Goal: Task Accomplishment & Management: Manage account settings

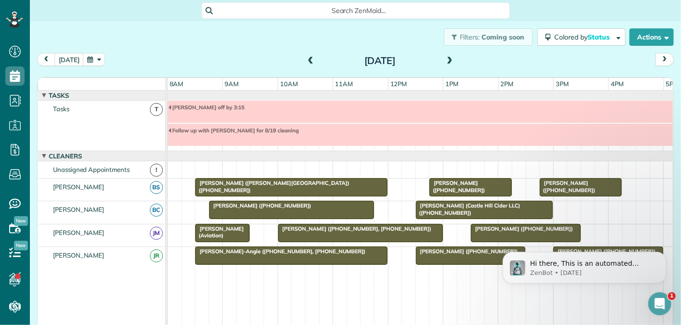
scroll to position [33, 0]
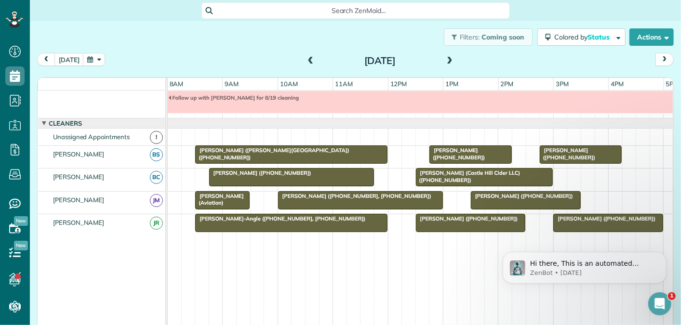
click at [311, 62] on span at bounding box center [310, 61] width 11 height 9
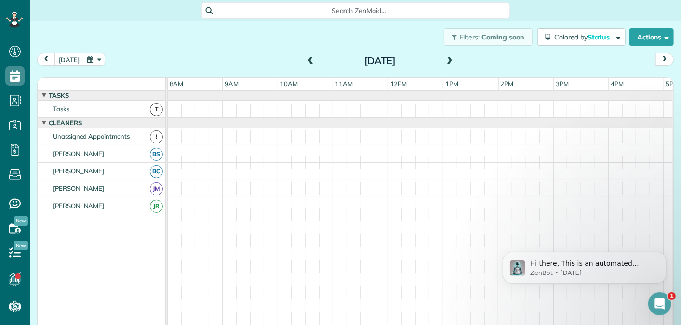
scroll to position [10, 0]
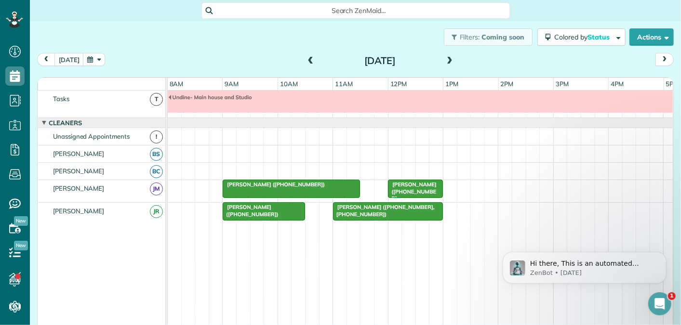
click at [447, 61] on span at bounding box center [449, 61] width 11 height 9
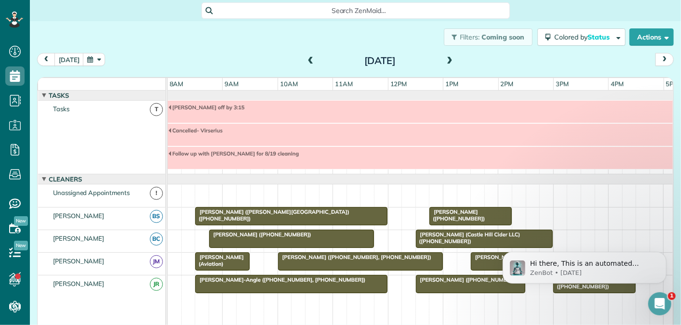
scroll to position [56, 0]
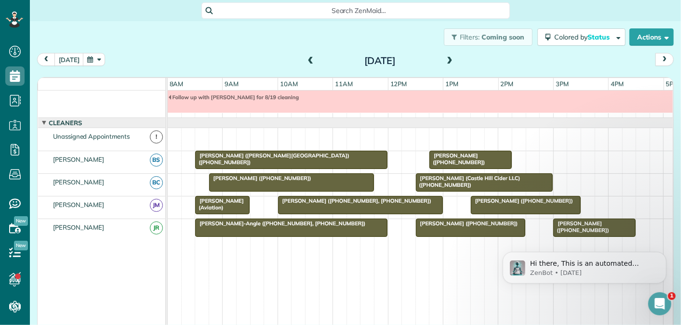
click at [447, 61] on span at bounding box center [449, 61] width 11 height 9
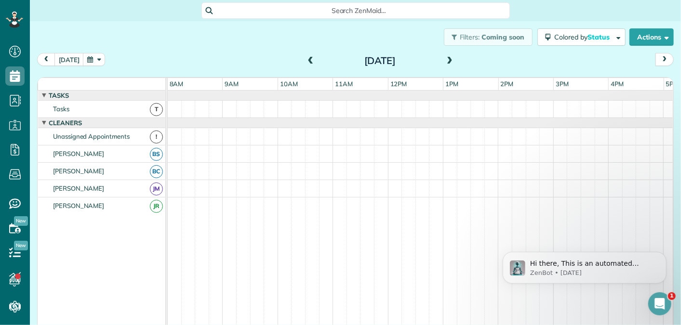
scroll to position [10, 0]
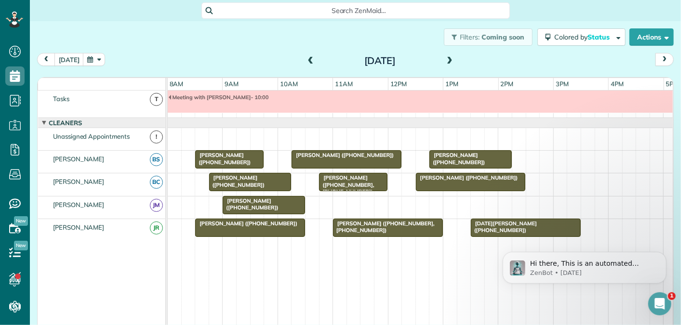
click at [447, 61] on span at bounding box center [449, 61] width 11 height 9
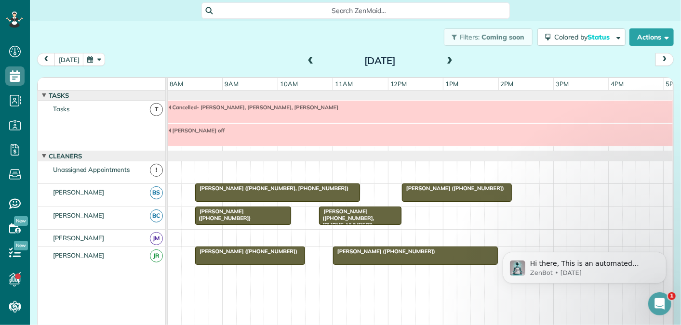
scroll to position [33, 0]
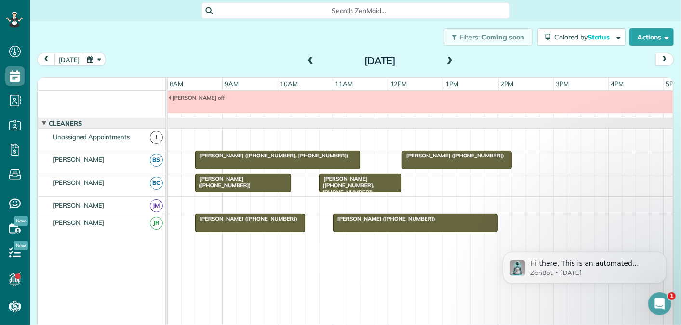
click at [447, 61] on span at bounding box center [449, 61] width 11 height 9
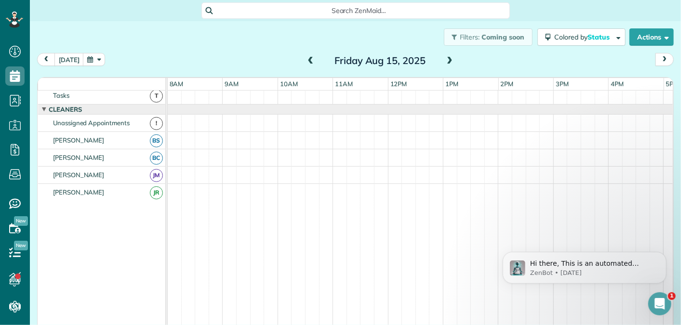
scroll to position [0, 0]
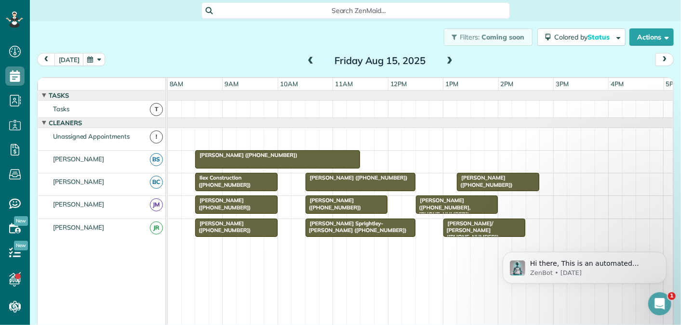
click at [312, 59] on span at bounding box center [310, 61] width 11 height 9
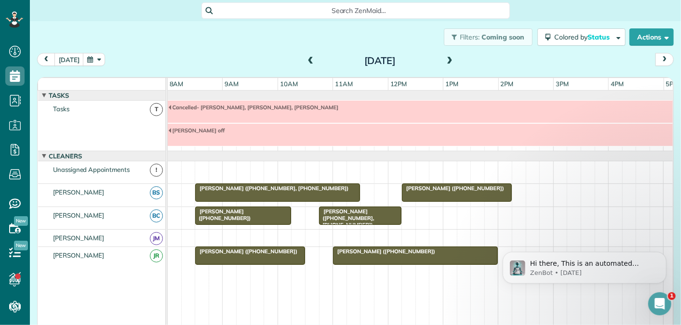
scroll to position [33, 0]
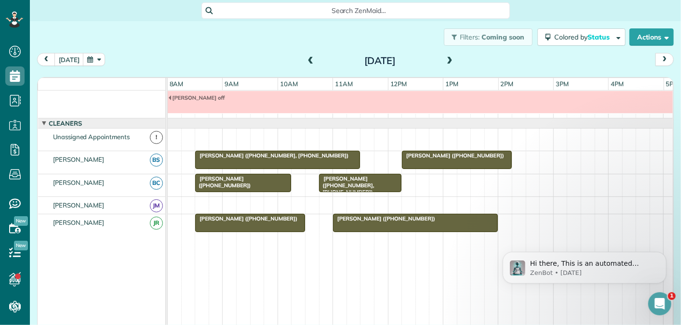
click at [308, 62] on span at bounding box center [310, 61] width 11 height 9
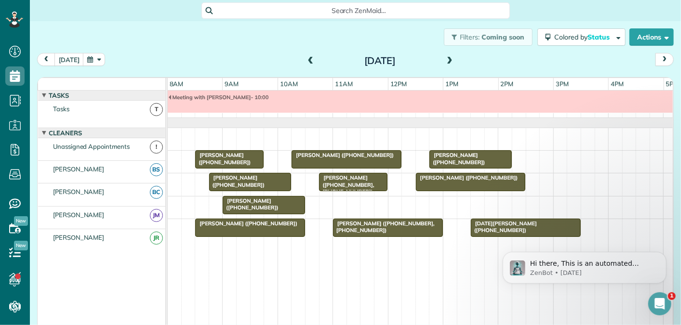
scroll to position [0, 0]
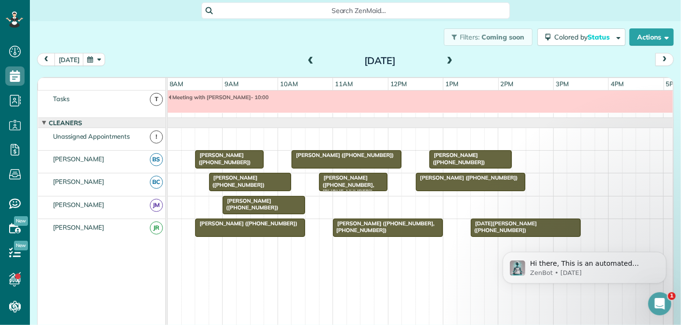
click at [449, 60] on span at bounding box center [449, 61] width 11 height 9
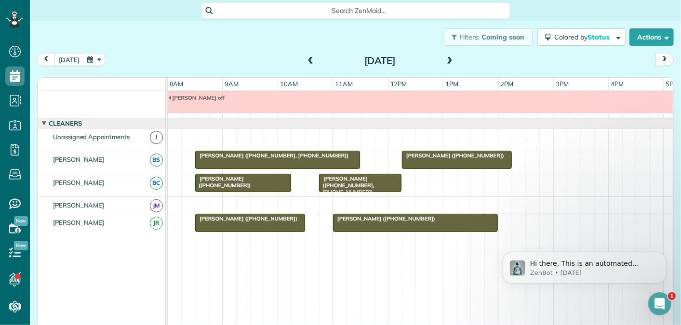
click at [310, 57] on span at bounding box center [310, 61] width 11 height 9
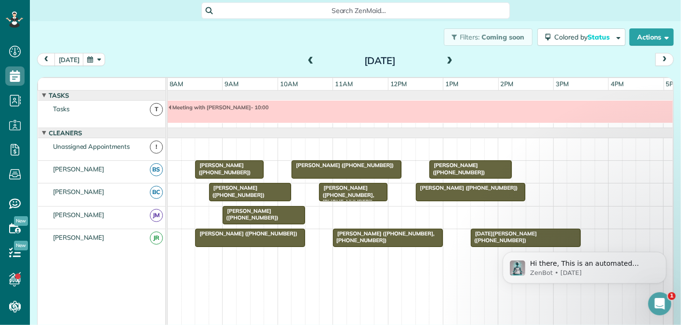
click at [450, 61] on span at bounding box center [449, 61] width 11 height 9
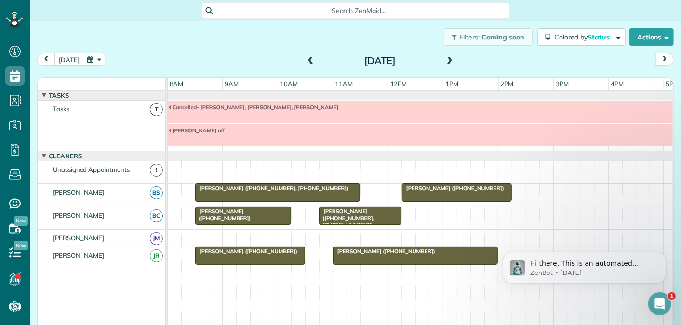
click at [449, 60] on span at bounding box center [449, 61] width 11 height 9
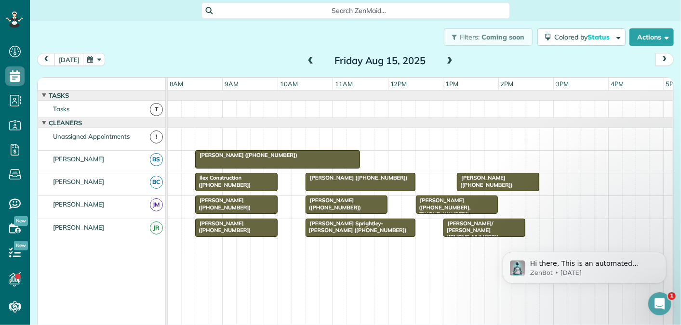
click at [307, 59] on span at bounding box center [310, 61] width 11 height 9
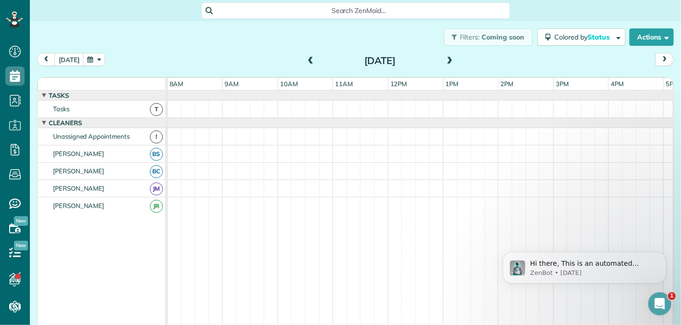
scroll to position [33, 0]
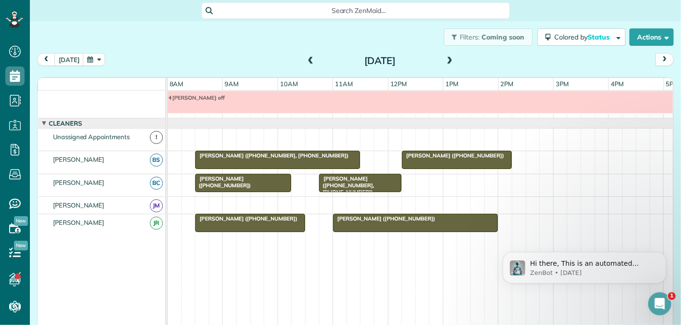
click at [447, 62] on span at bounding box center [449, 61] width 11 height 9
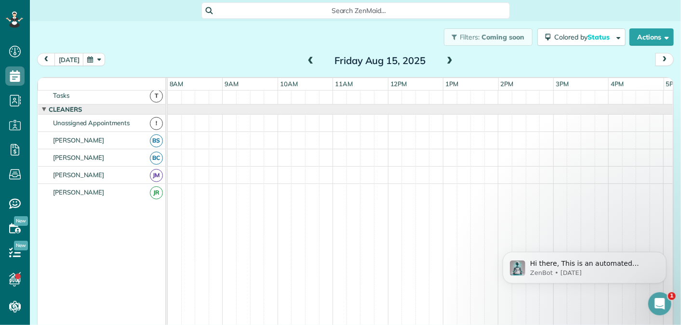
scroll to position [0, 0]
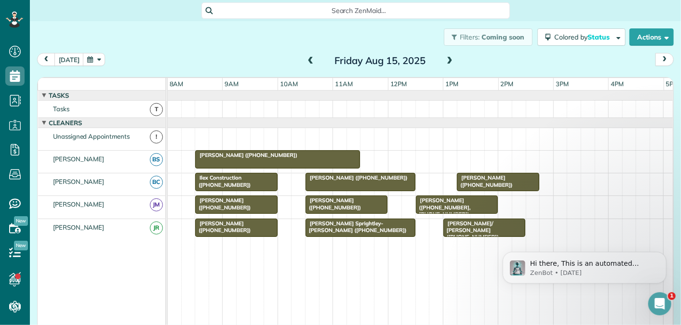
click at [447, 62] on span at bounding box center [449, 61] width 11 height 9
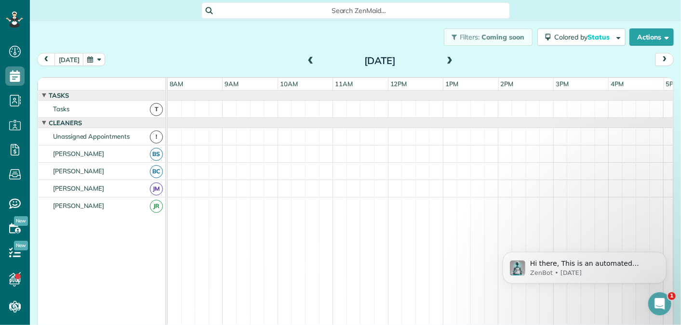
click at [449, 61] on span at bounding box center [449, 61] width 11 height 9
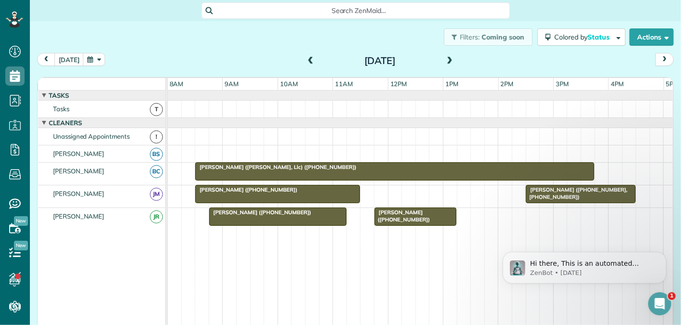
click at [449, 61] on span at bounding box center [449, 61] width 11 height 9
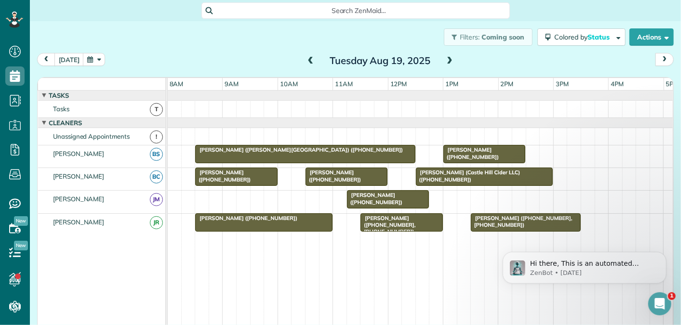
click at [449, 61] on span at bounding box center [449, 61] width 11 height 9
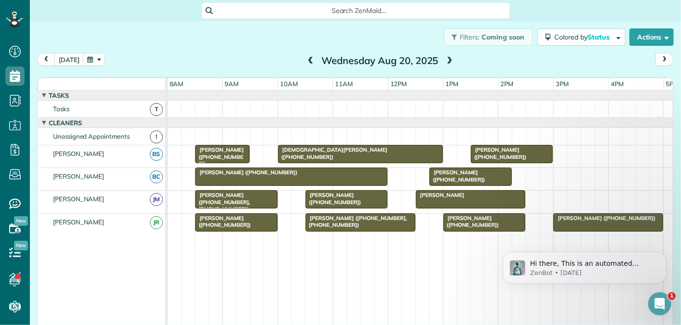
click at [449, 61] on span at bounding box center [449, 61] width 11 height 9
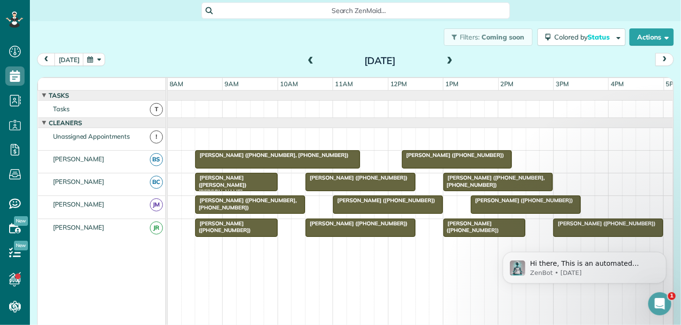
click at [449, 61] on span at bounding box center [449, 61] width 11 height 9
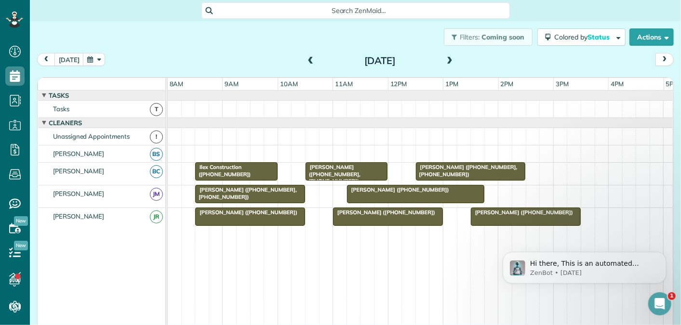
click at [449, 61] on span at bounding box center [449, 61] width 11 height 9
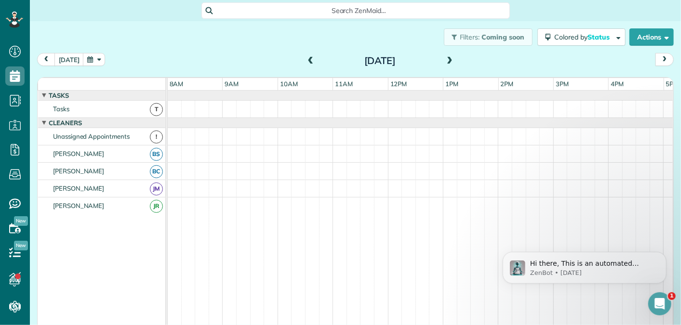
click at [449, 61] on span at bounding box center [449, 61] width 11 height 9
click at [450, 59] on span at bounding box center [449, 61] width 11 height 9
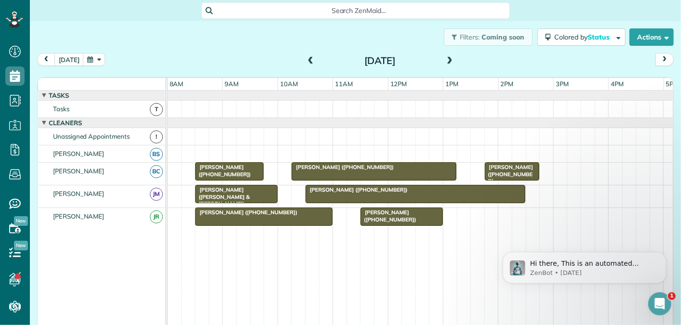
click at [450, 59] on span at bounding box center [449, 61] width 11 height 9
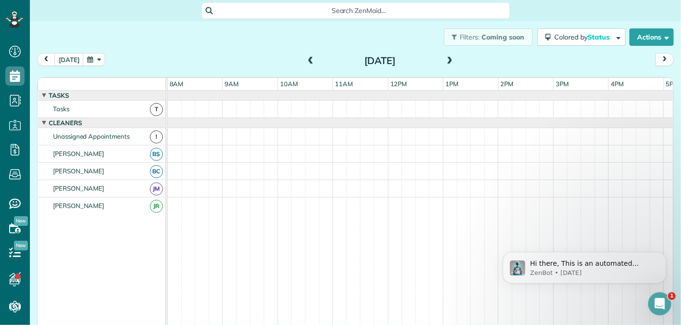
scroll to position [10, 0]
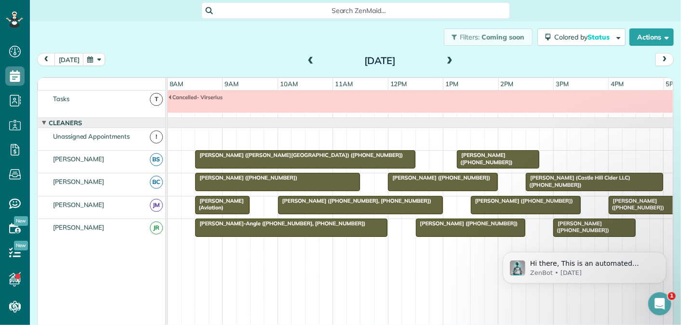
click at [504, 200] on span "[PERSON_NAME] ([PHONE_NUMBER])" at bounding box center [521, 201] width 103 height 7
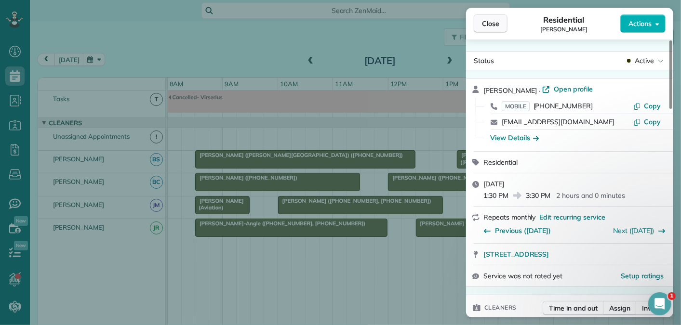
click at [488, 24] on span "Close" at bounding box center [490, 24] width 17 height 10
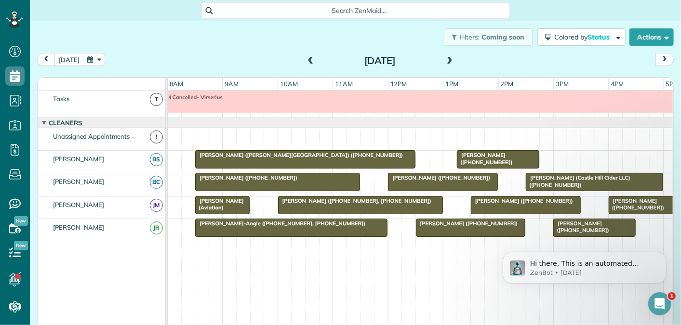
click at [449, 59] on span at bounding box center [449, 61] width 11 height 9
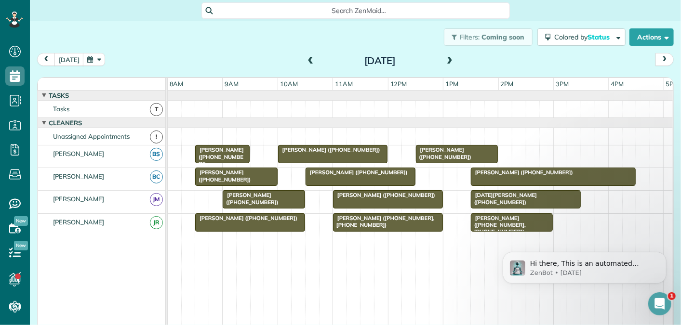
click at [308, 60] on span at bounding box center [310, 61] width 11 height 9
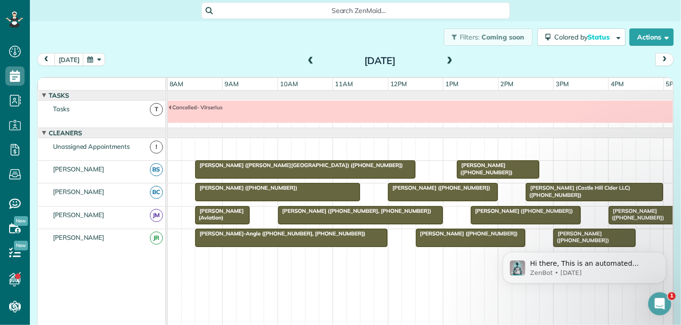
scroll to position [10, 0]
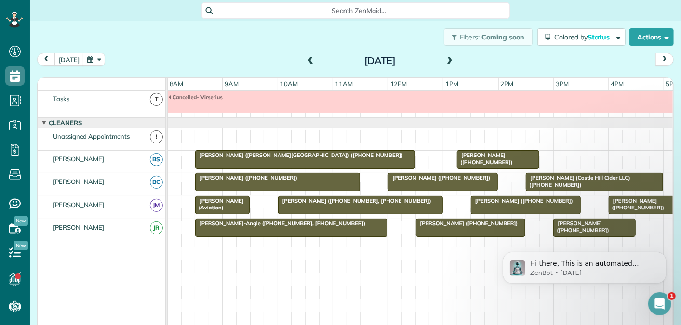
click at [308, 60] on span at bounding box center [310, 61] width 11 height 9
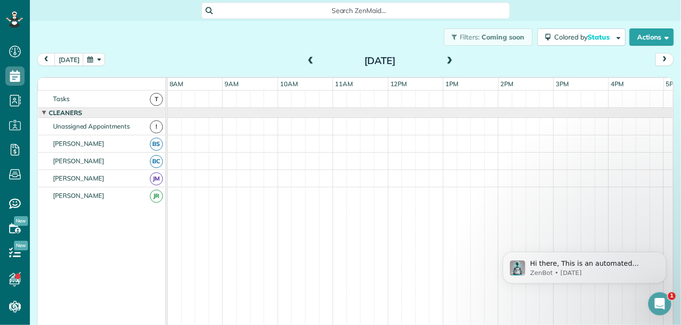
scroll to position [0, 0]
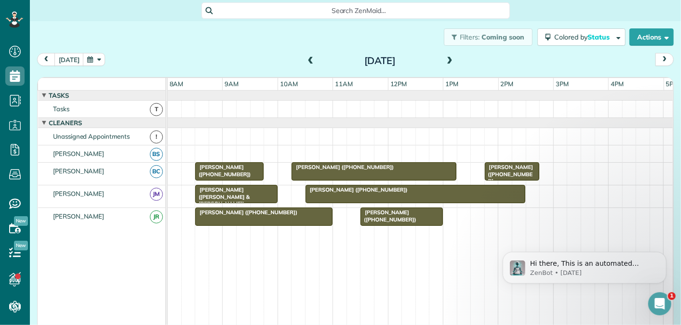
click at [308, 60] on span at bounding box center [310, 61] width 11 height 9
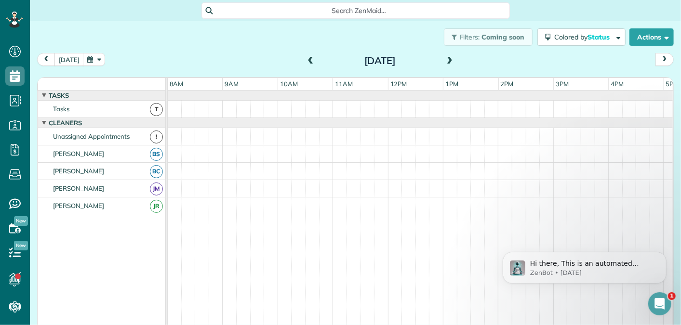
click at [308, 60] on span at bounding box center [310, 61] width 11 height 9
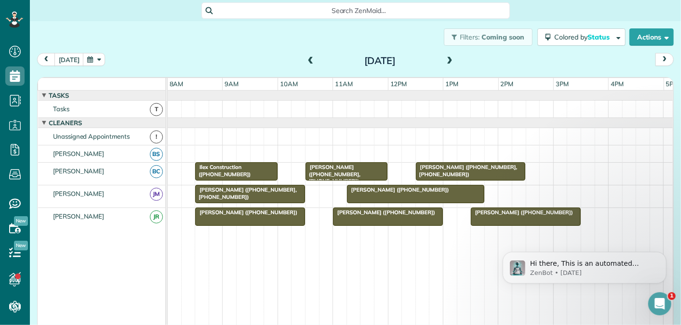
click at [309, 59] on span at bounding box center [310, 61] width 11 height 9
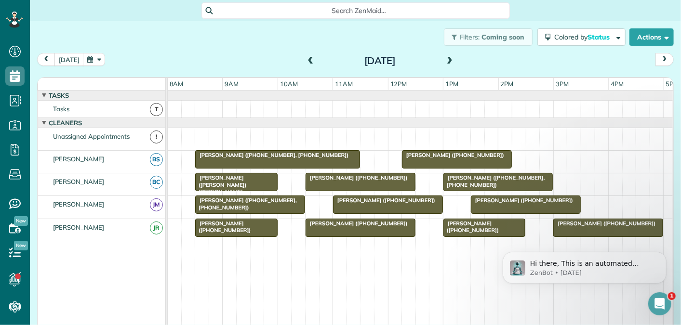
click at [309, 60] on span at bounding box center [310, 61] width 11 height 9
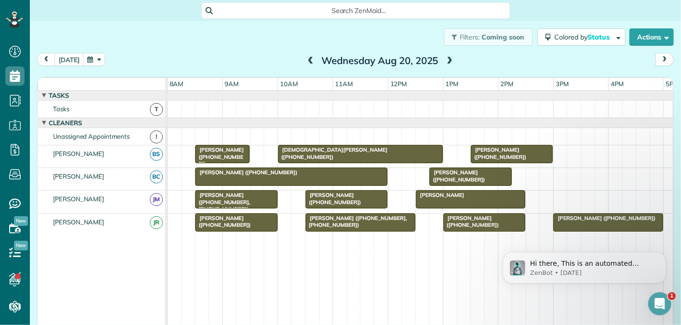
click at [309, 60] on span at bounding box center [310, 61] width 11 height 9
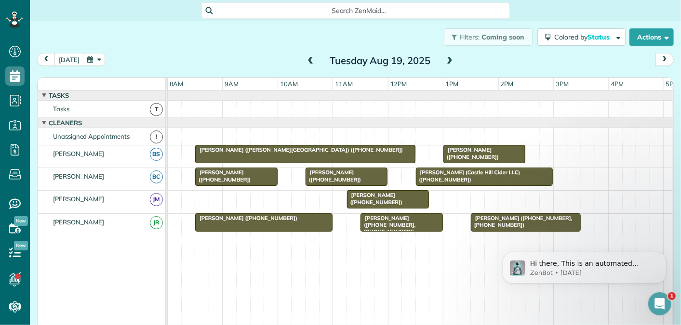
click at [307, 59] on span at bounding box center [310, 61] width 11 height 9
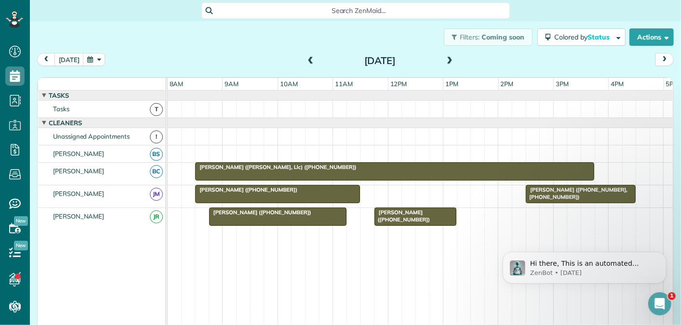
click at [307, 59] on span at bounding box center [310, 61] width 11 height 9
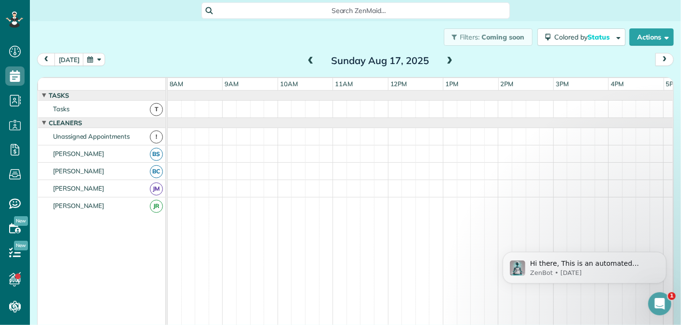
click at [307, 59] on span at bounding box center [310, 61] width 11 height 9
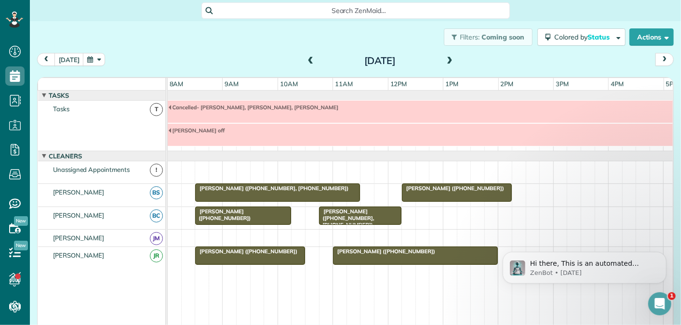
click at [312, 60] on span at bounding box center [310, 61] width 11 height 9
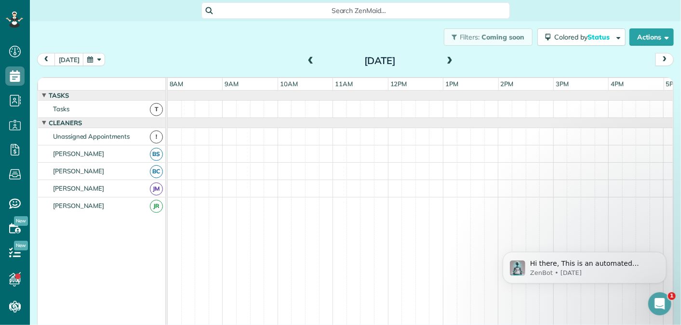
scroll to position [10, 0]
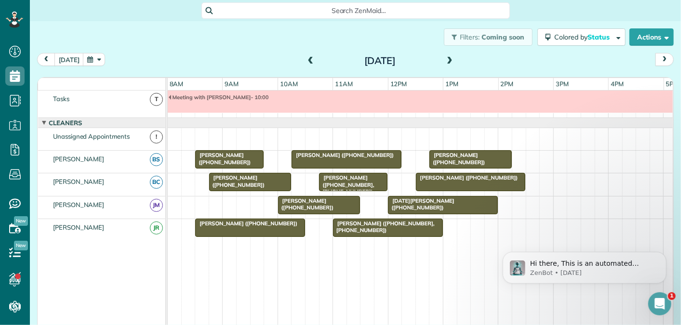
click at [307, 58] on span at bounding box center [310, 61] width 11 height 9
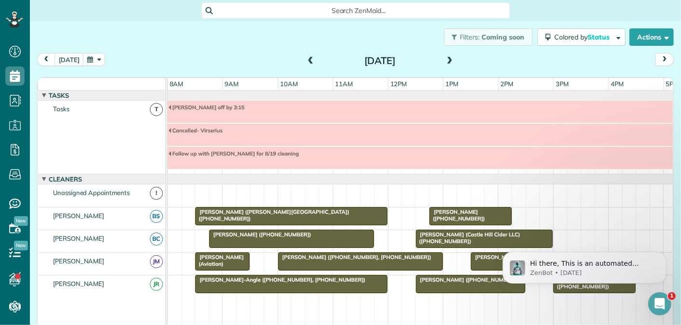
scroll to position [56, 0]
